Goal: Find specific page/section: Locate a particular part of the current website

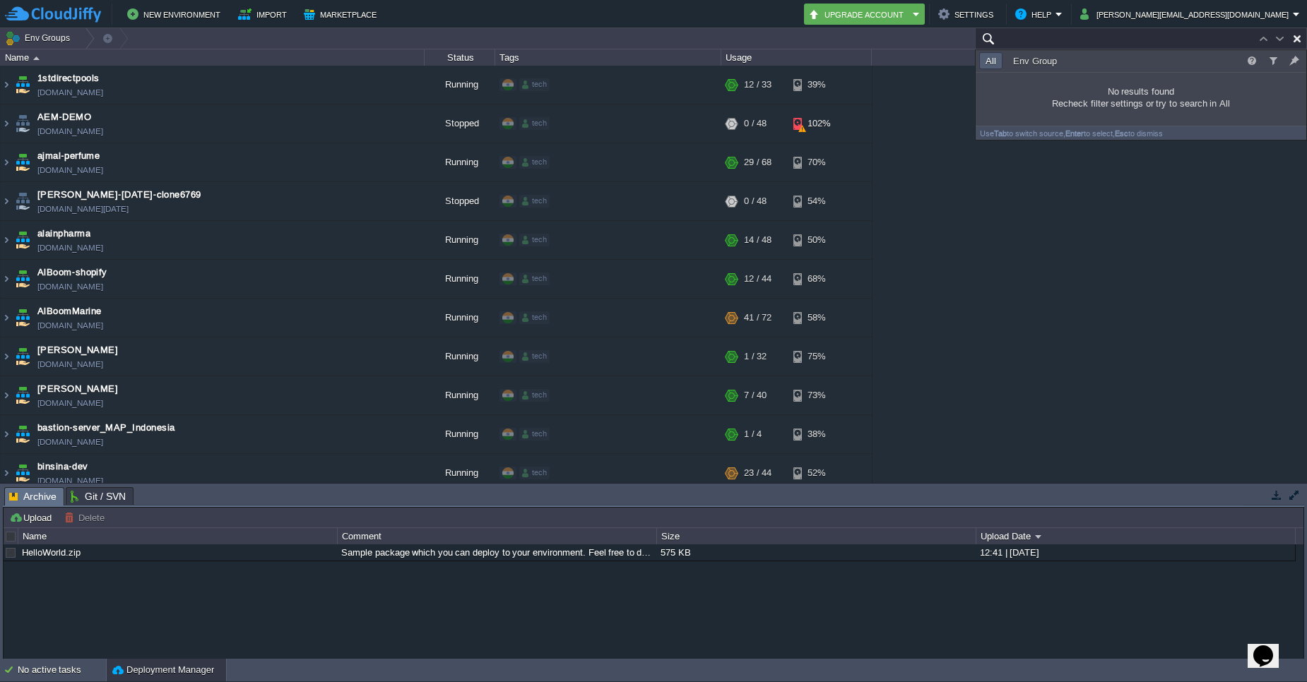
click at [1207, 38] on input "text" at bounding box center [1141, 38] width 332 height 20
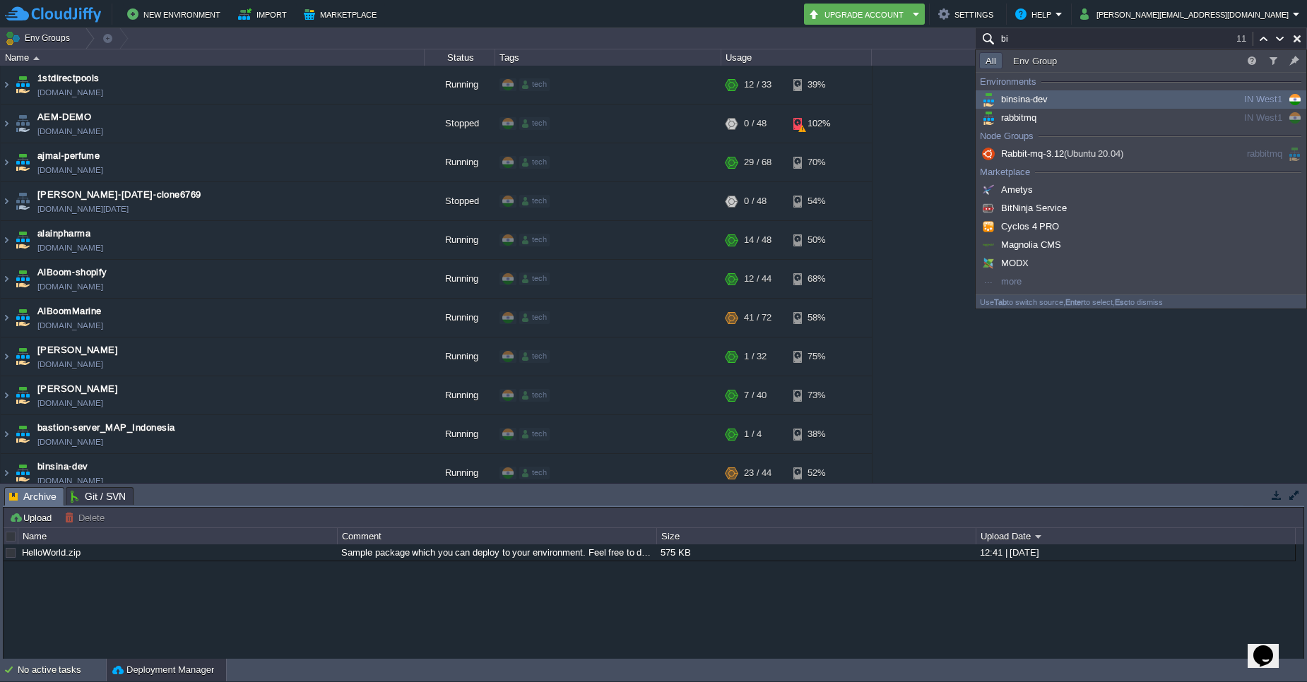
type input "bi"
click at [1064, 104] on div "binsina-dev" at bounding box center [1085, 100] width 213 height 16
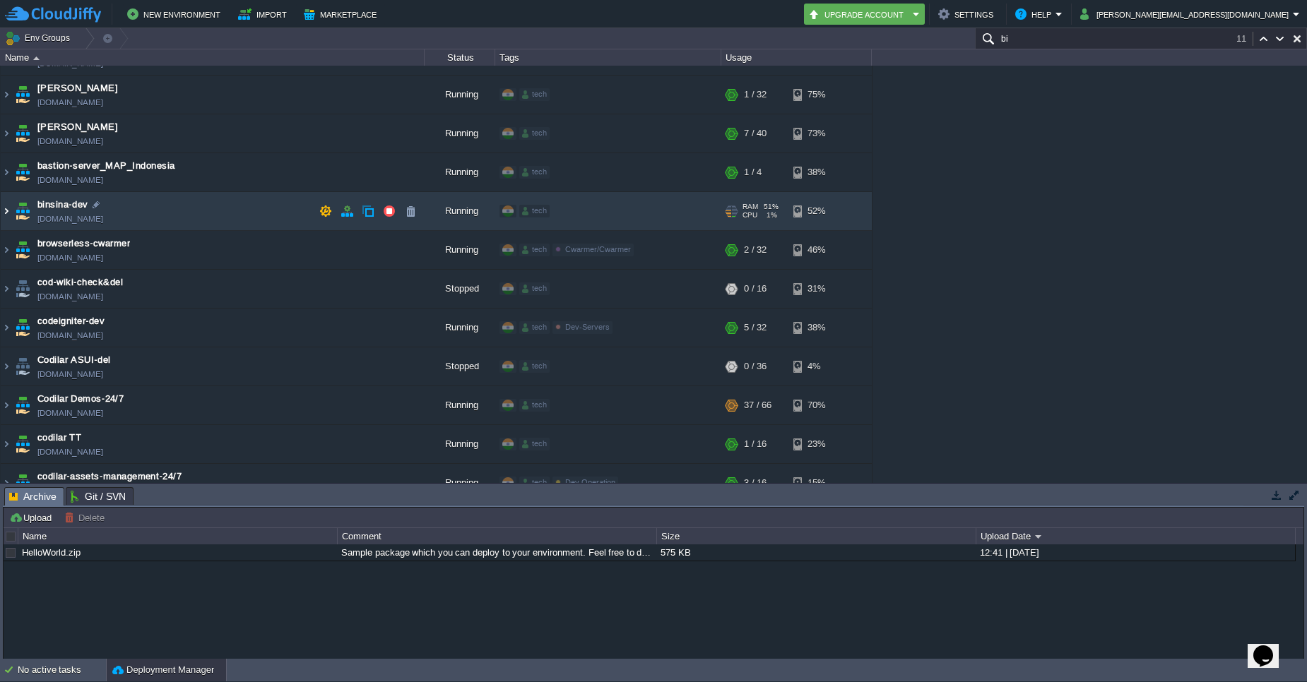
click at [6, 213] on img at bounding box center [6, 211] width 11 height 38
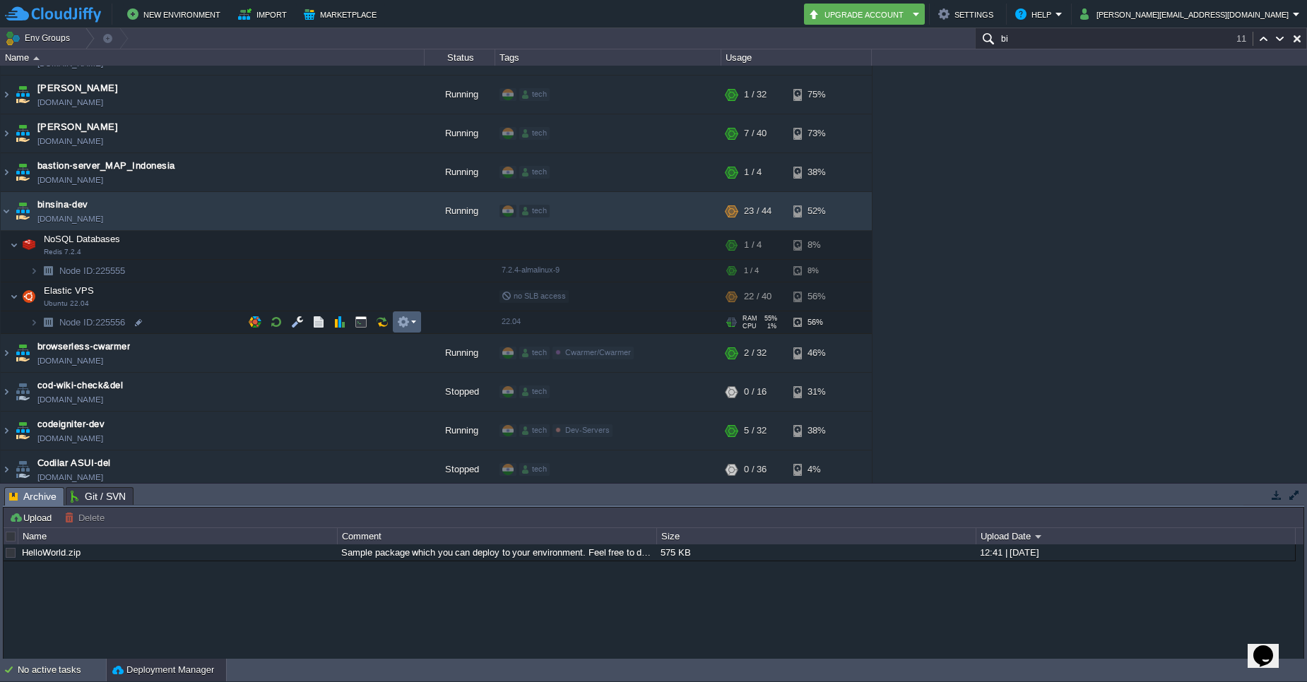
click at [415, 324] on em at bounding box center [406, 322] width 19 height 13
click at [432, 342] on span "SFTP / Direct SSH Access" at bounding box center [470, 343] width 111 height 11
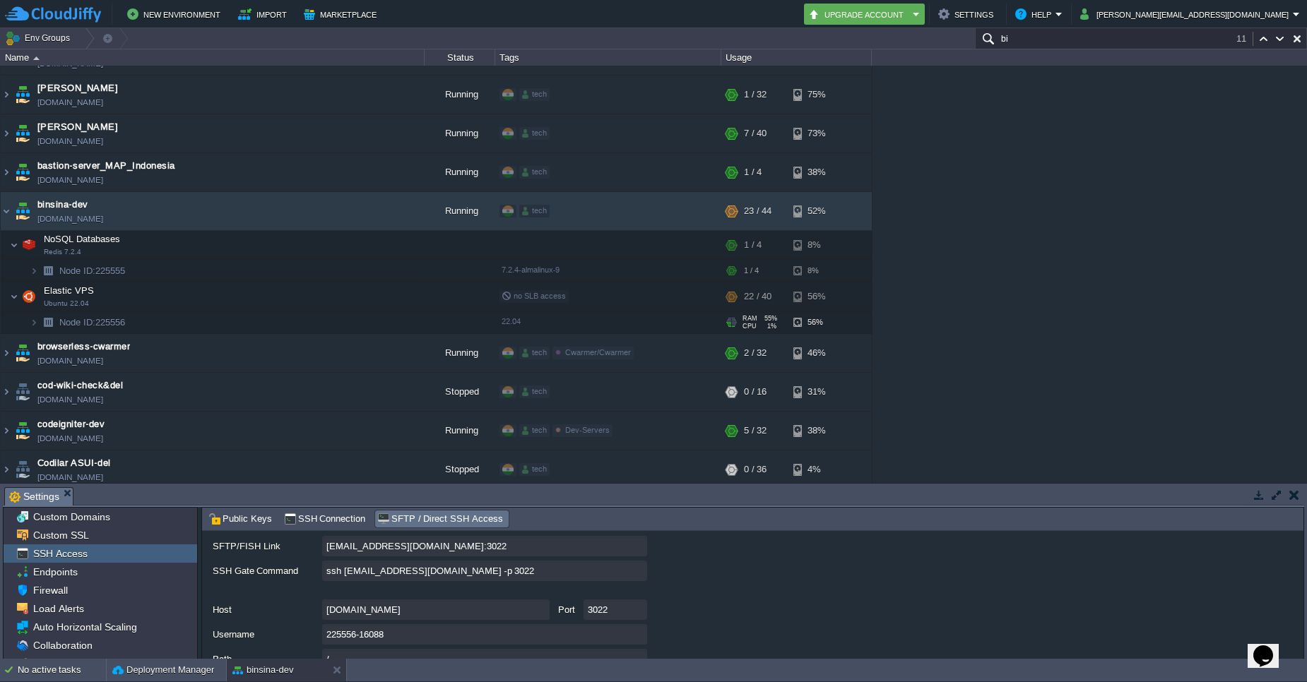
scroll to position [119, 0]
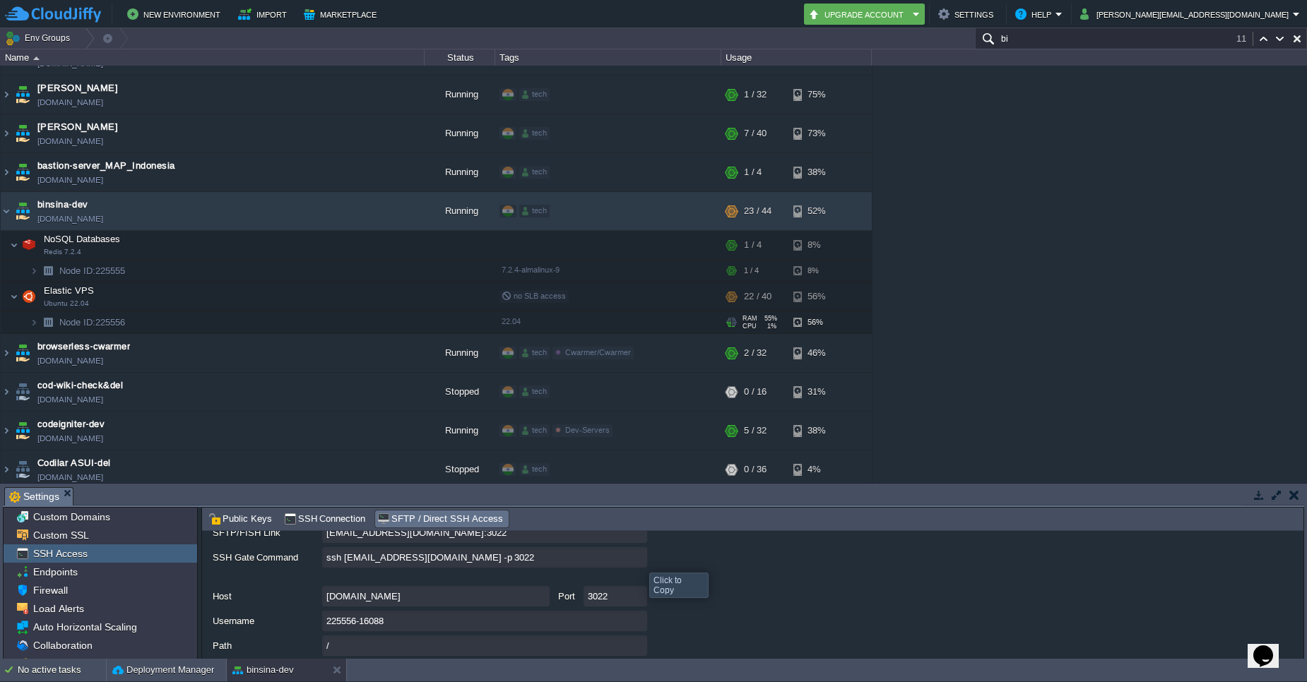
click at [639, 560] on input "ssh [EMAIL_ADDRESS][DOMAIN_NAME] -p 3022" at bounding box center [484, 557] width 325 height 20
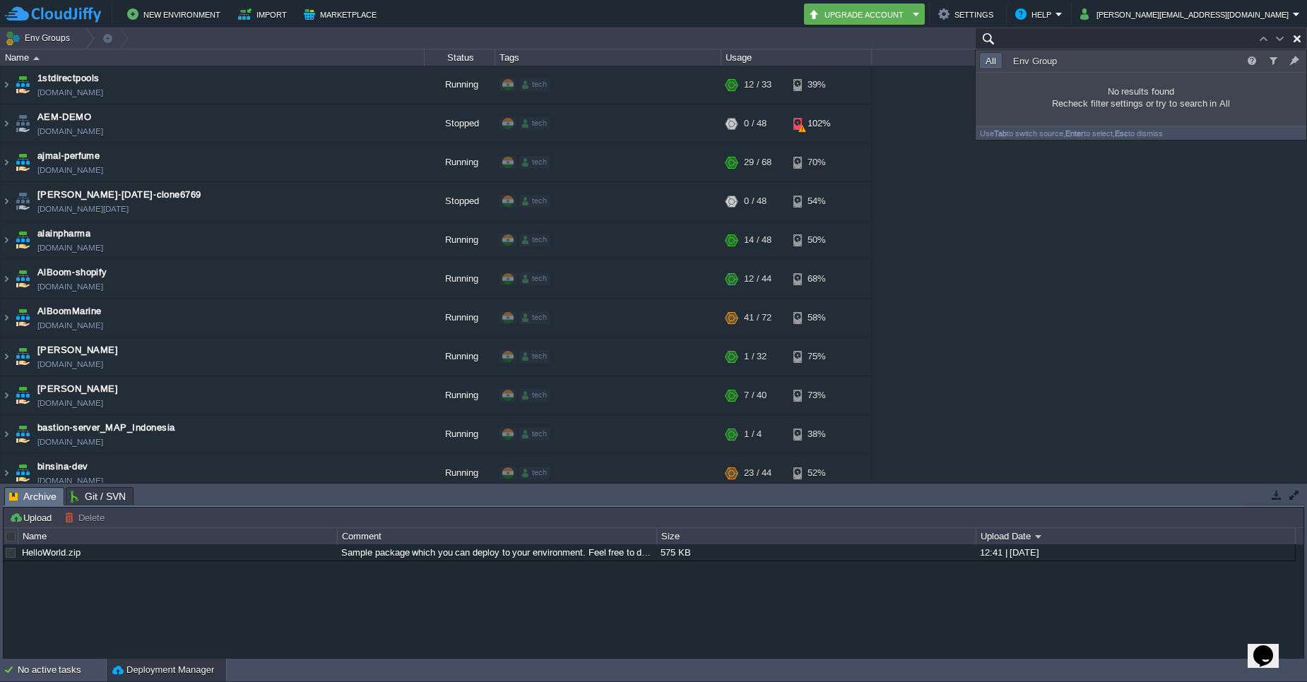
click at [1247, 35] on input "text" at bounding box center [1141, 38] width 332 height 20
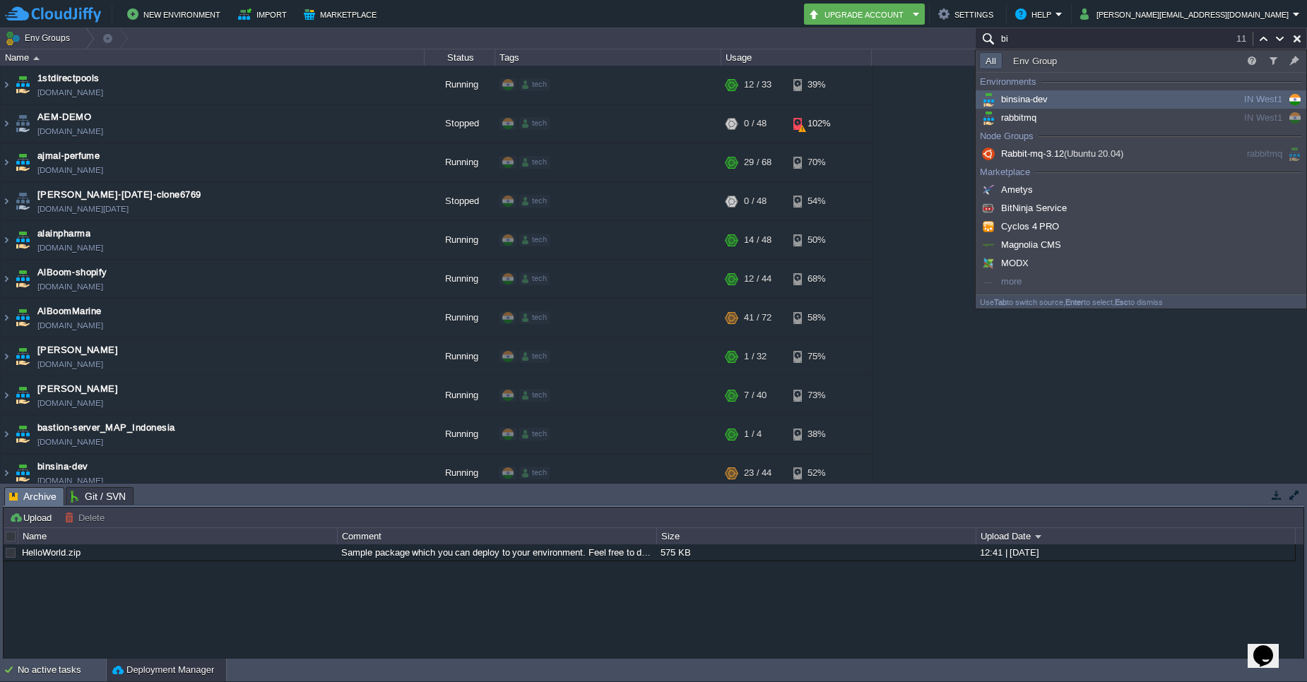
type input "bi"
click at [1050, 95] on div "binsina-dev" at bounding box center [1085, 100] width 213 height 16
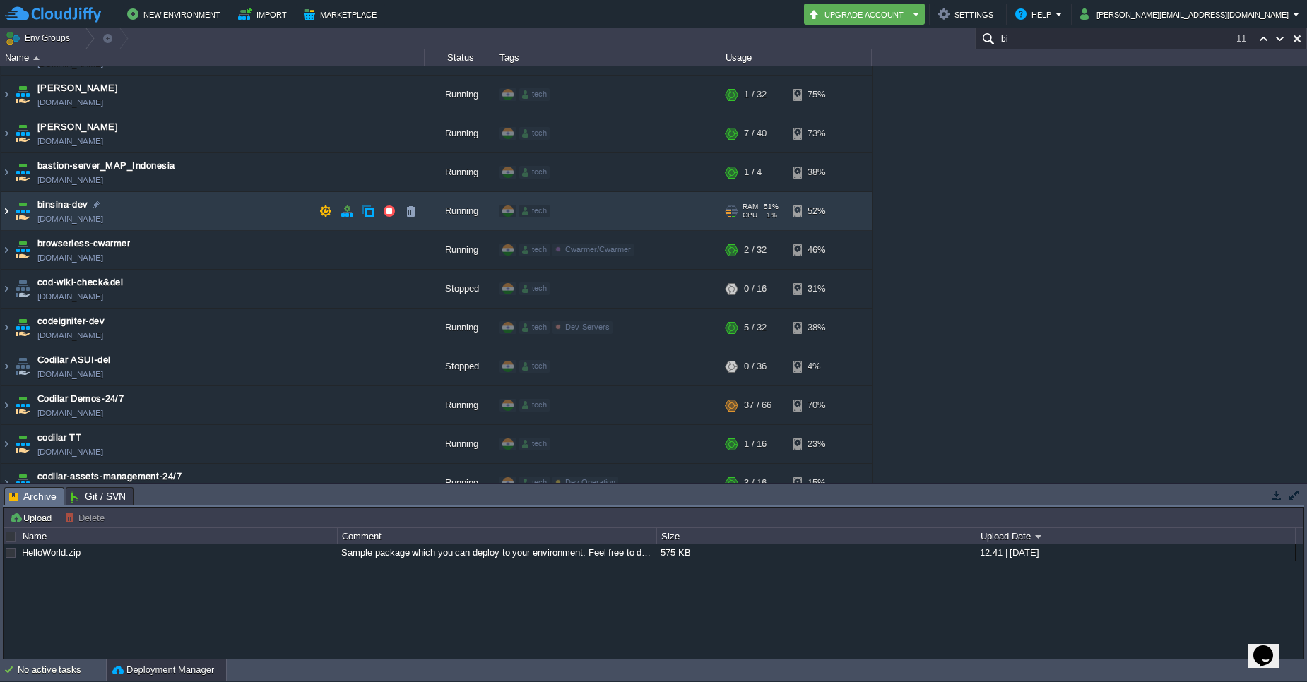
click at [4, 211] on img at bounding box center [6, 211] width 11 height 38
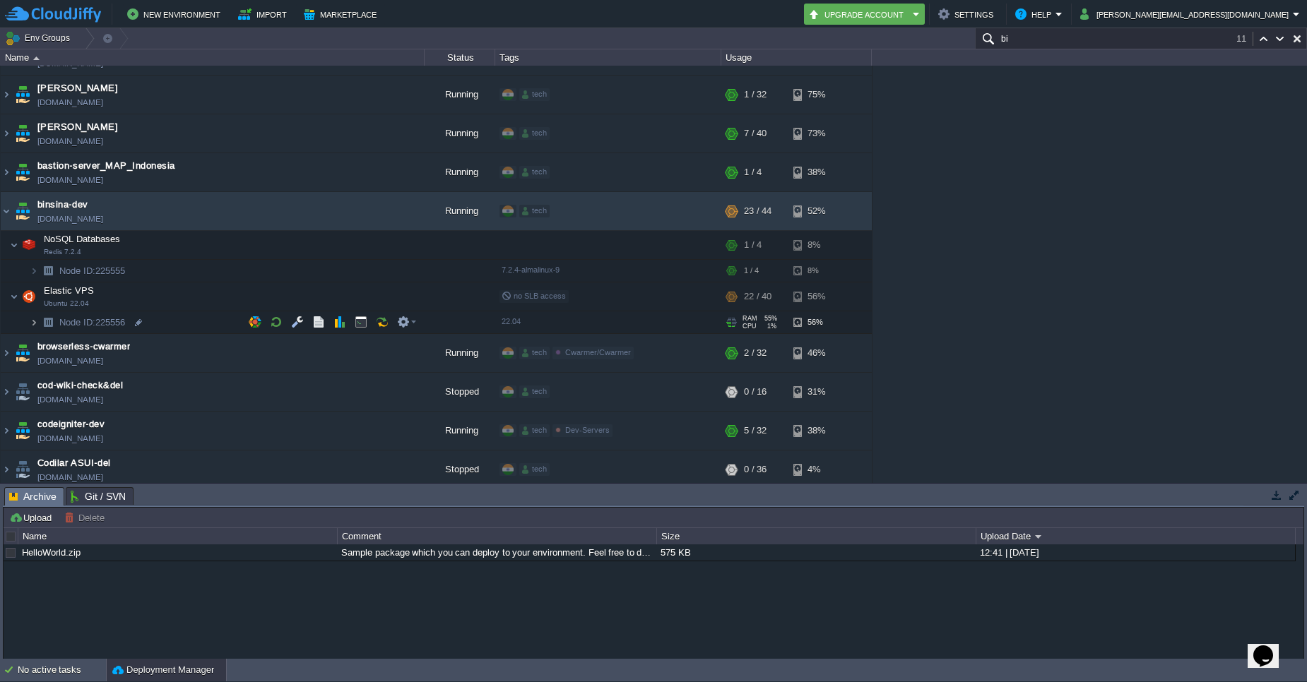
click at [35, 324] on img at bounding box center [34, 323] width 8 height 22
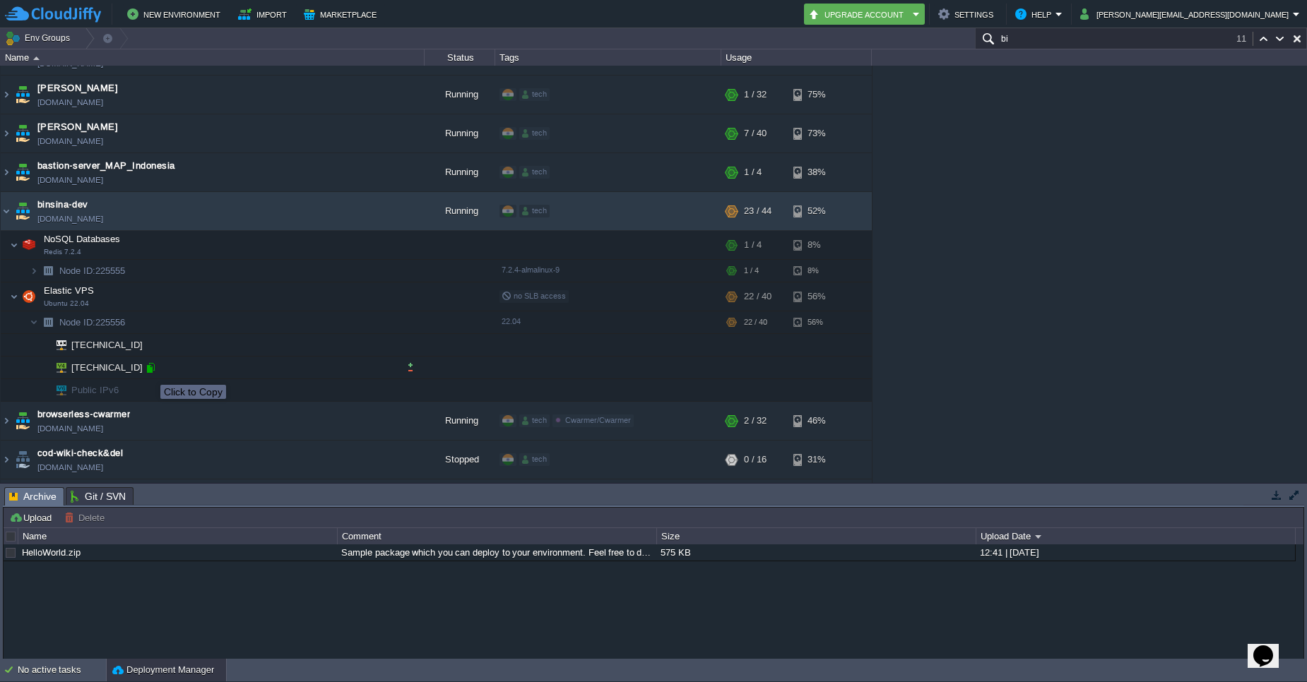
click at [150, 372] on div at bounding box center [150, 368] width 13 height 13
click at [415, 293] on em at bounding box center [406, 296] width 19 height 13
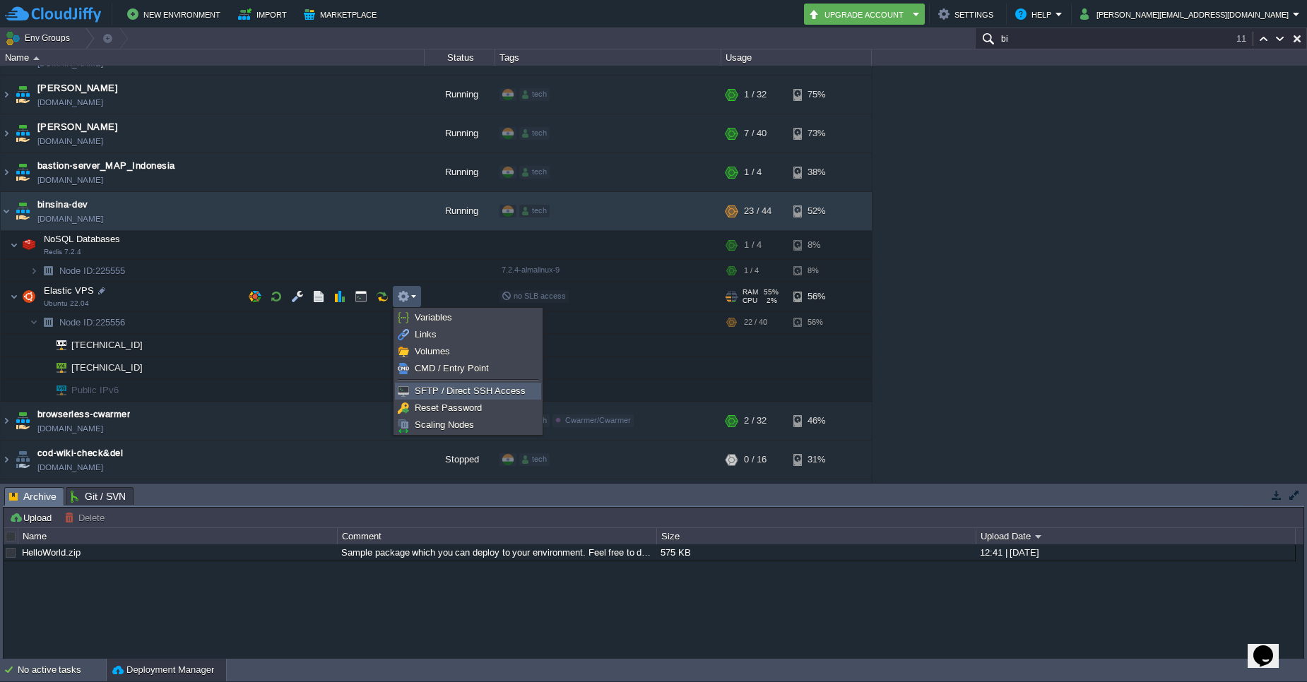
click at [437, 390] on span "SFTP / Direct SSH Access" at bounding box center [470, 391] width 111 height 11
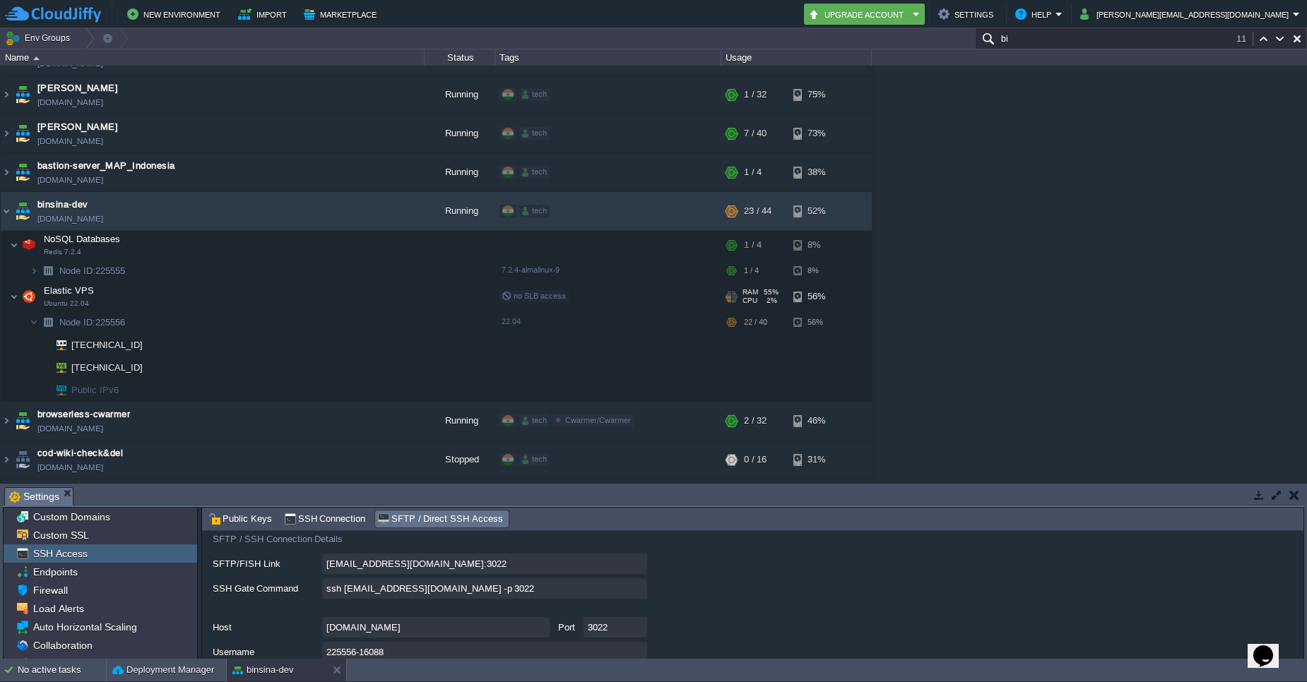
scroll to position [78, 0]
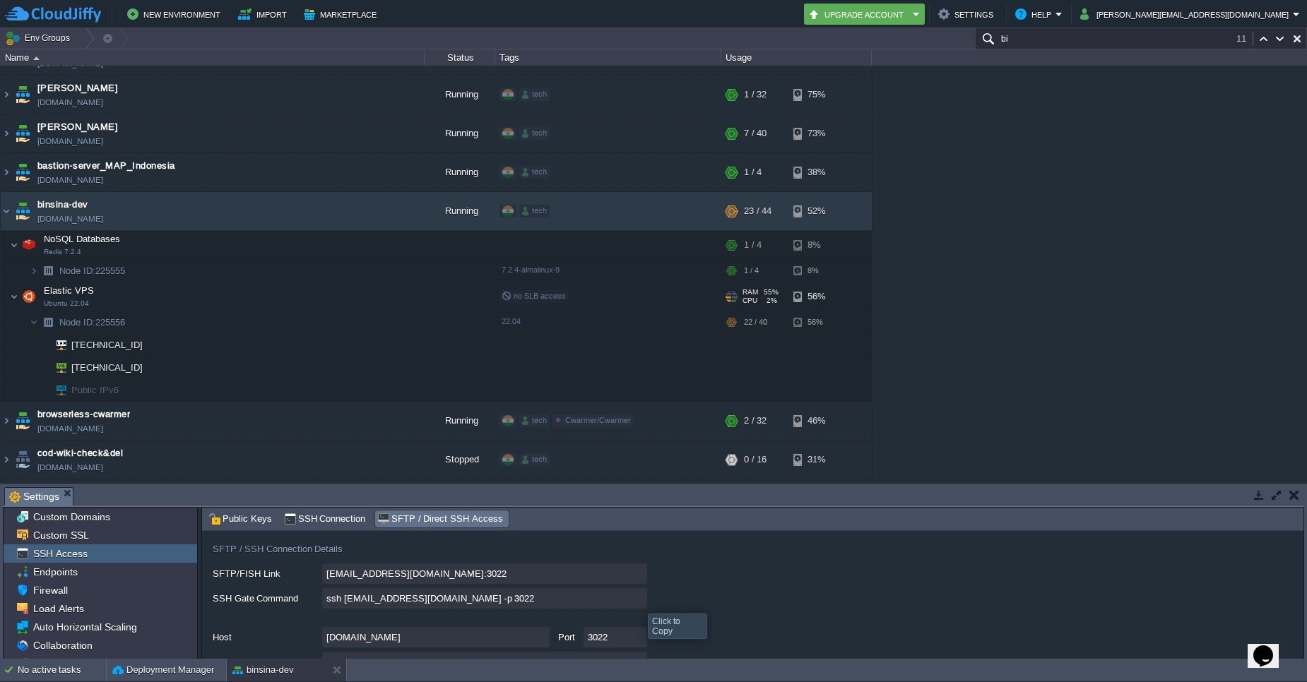
click at [636, 603] on input "ssh [EMAIL_ADDRESS][DOMAIN_NAME] -p 3022" at bounding box center [484, 598] width 325 height 20
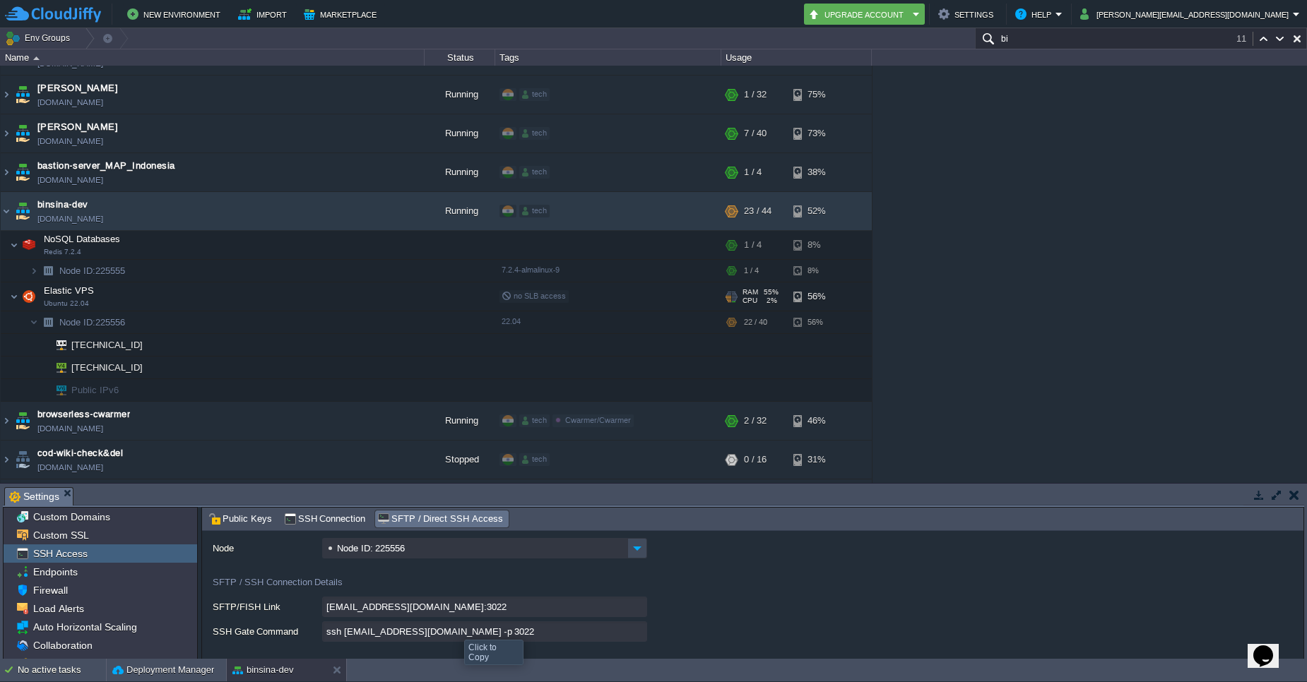
scroll to position [48, 0]
